Goal: Information Seeking & Learning: Learn about a topic

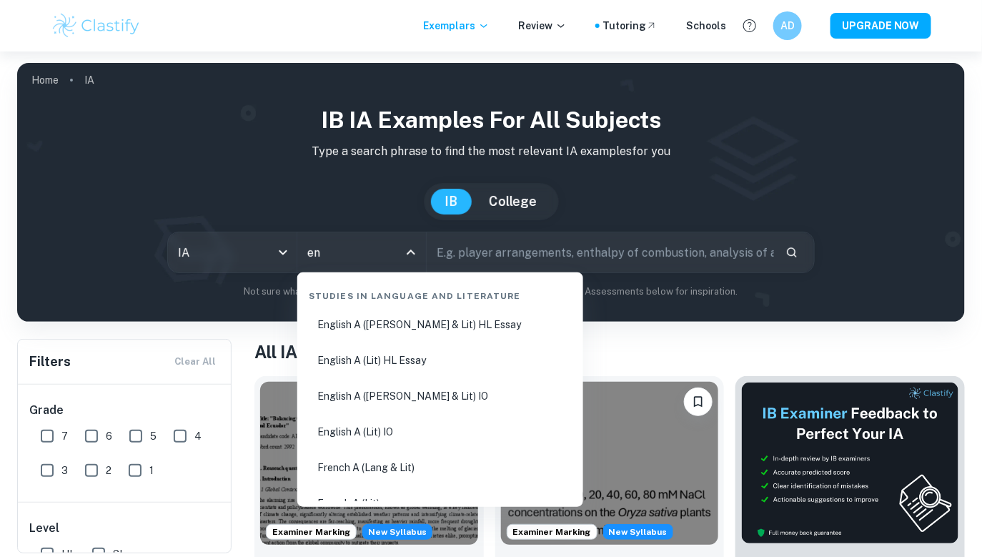
type input "e"
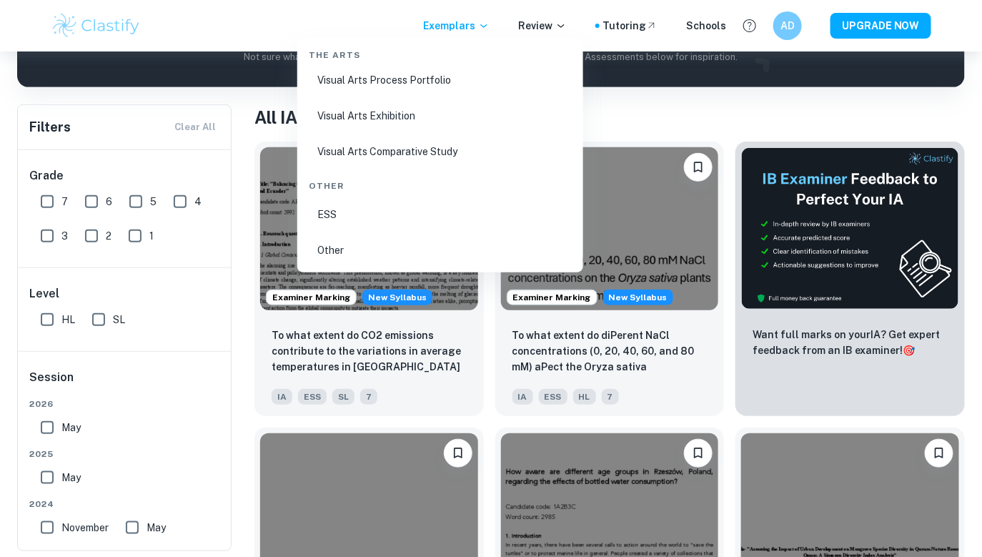
scroll to position [230, 0]
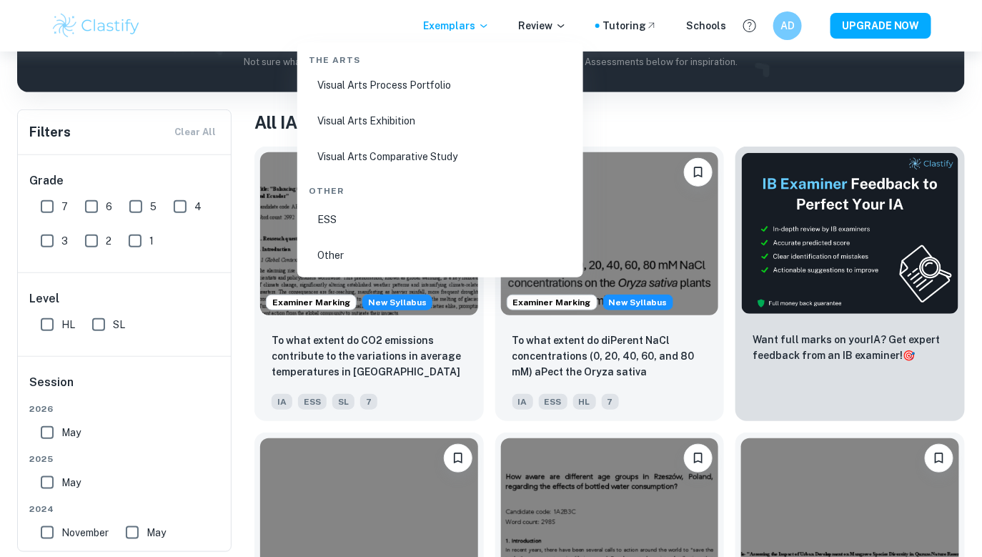
click at [345, 230] on li "ESS" at bounding box center [440, 220] width 275 height 33
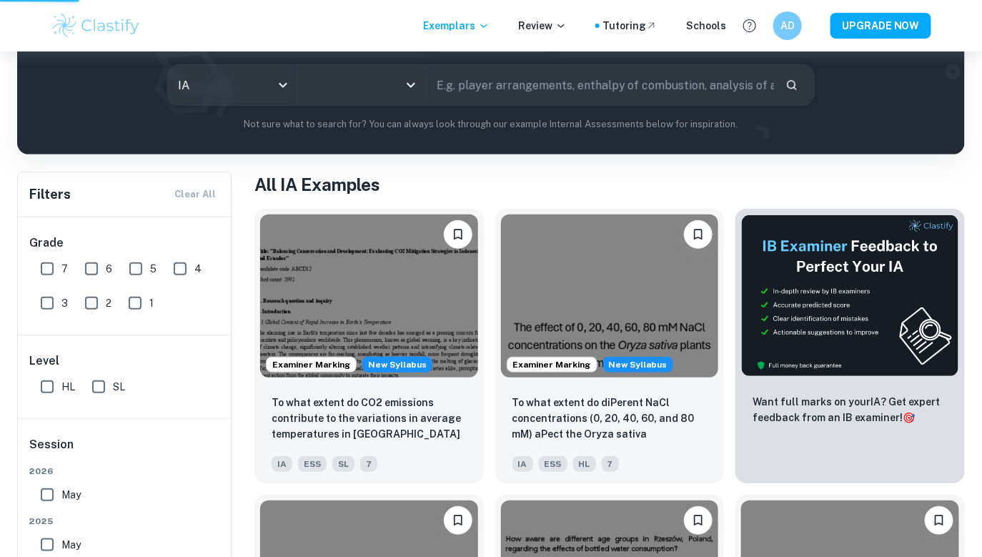
scroll to position [157, 0]
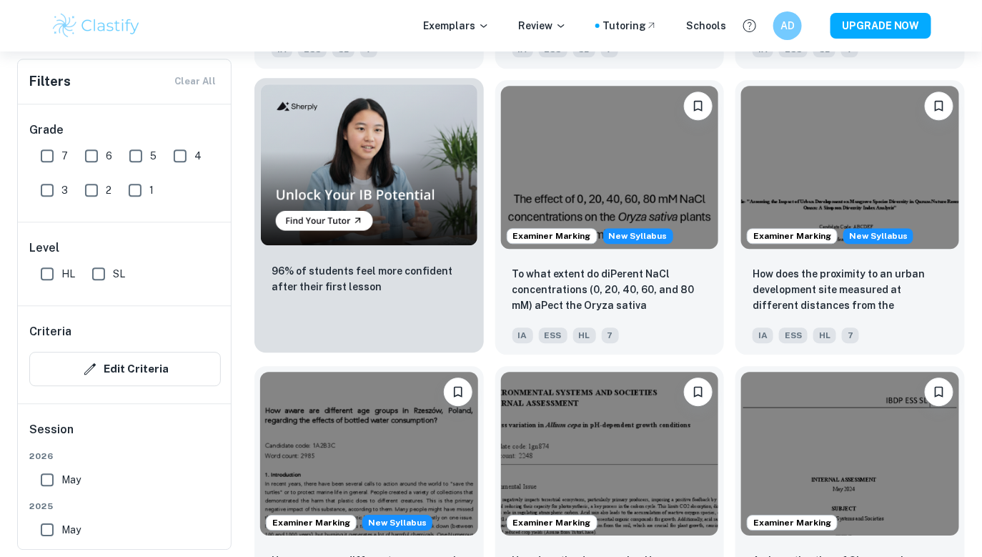
scroll to position [1079, 0]
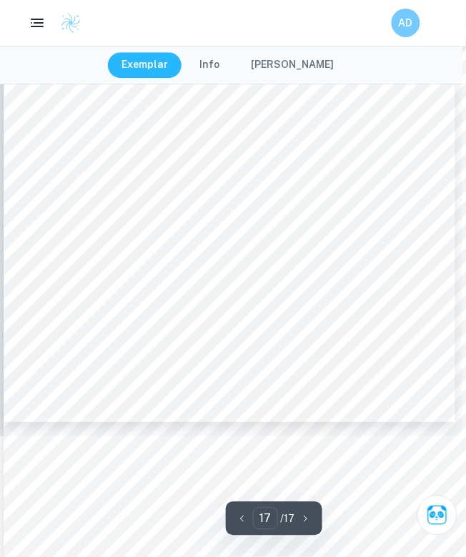
scroll to position [10100, 4]
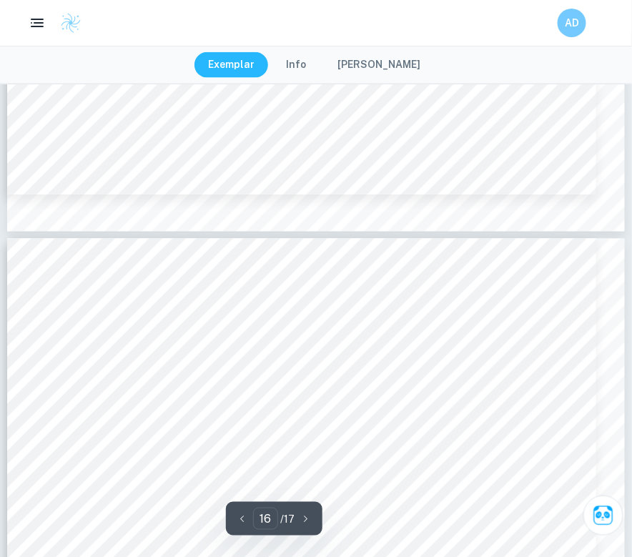
type input "17"
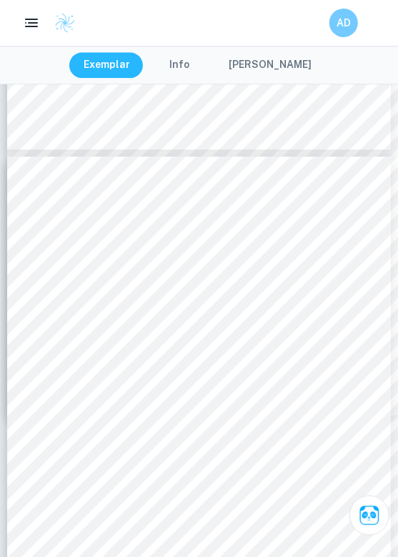
scroll to position [8464, 0]
